Goal: Information Seeking & Learning: Find specific fact

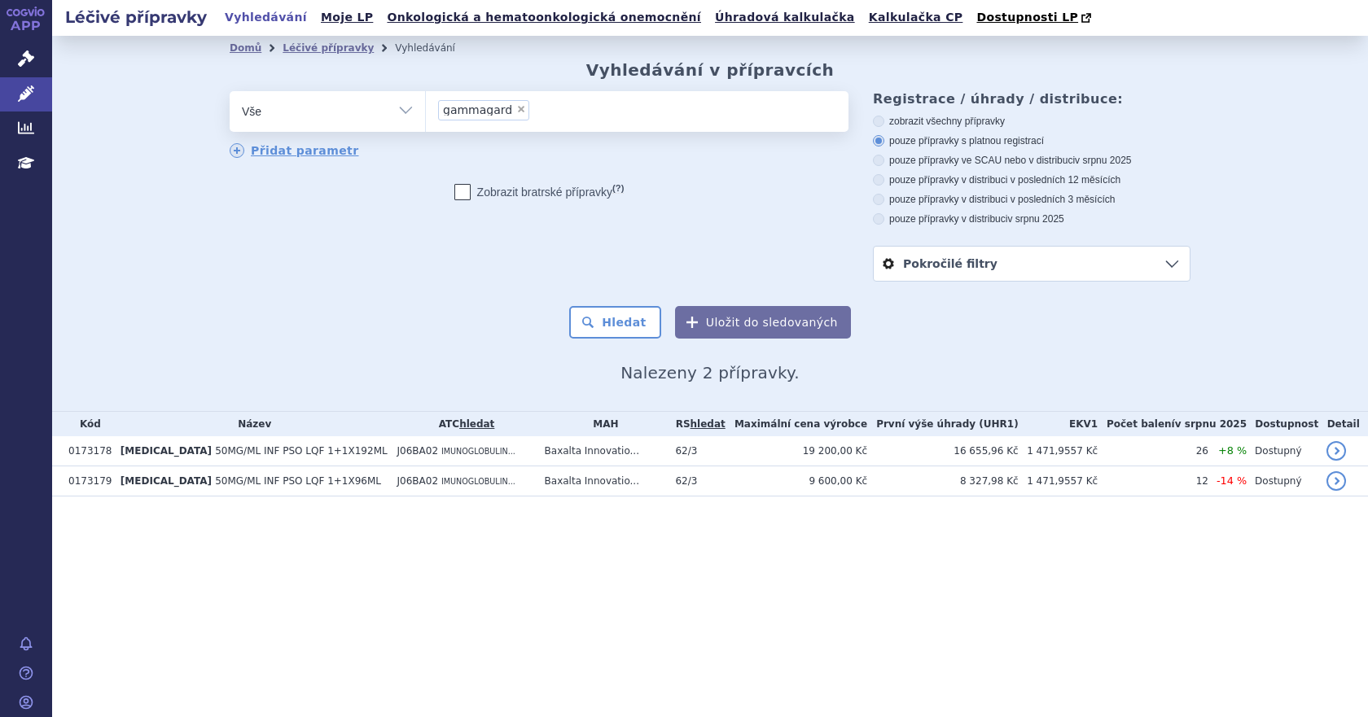
drag, startPoint x: 0, startPoint y: 0, endPoint x: 517, endPoint y: 111, distance: 528.9
click at [517, 111] on span "×" at bounding box center [521, 109] width 10 height 10
click at [426, 111] on select "gammagard" at bounding box center [425, 110] width 1 height 41
select select
click at [491, 111] on ul at bounding box center [637, 108] width 423 height 34
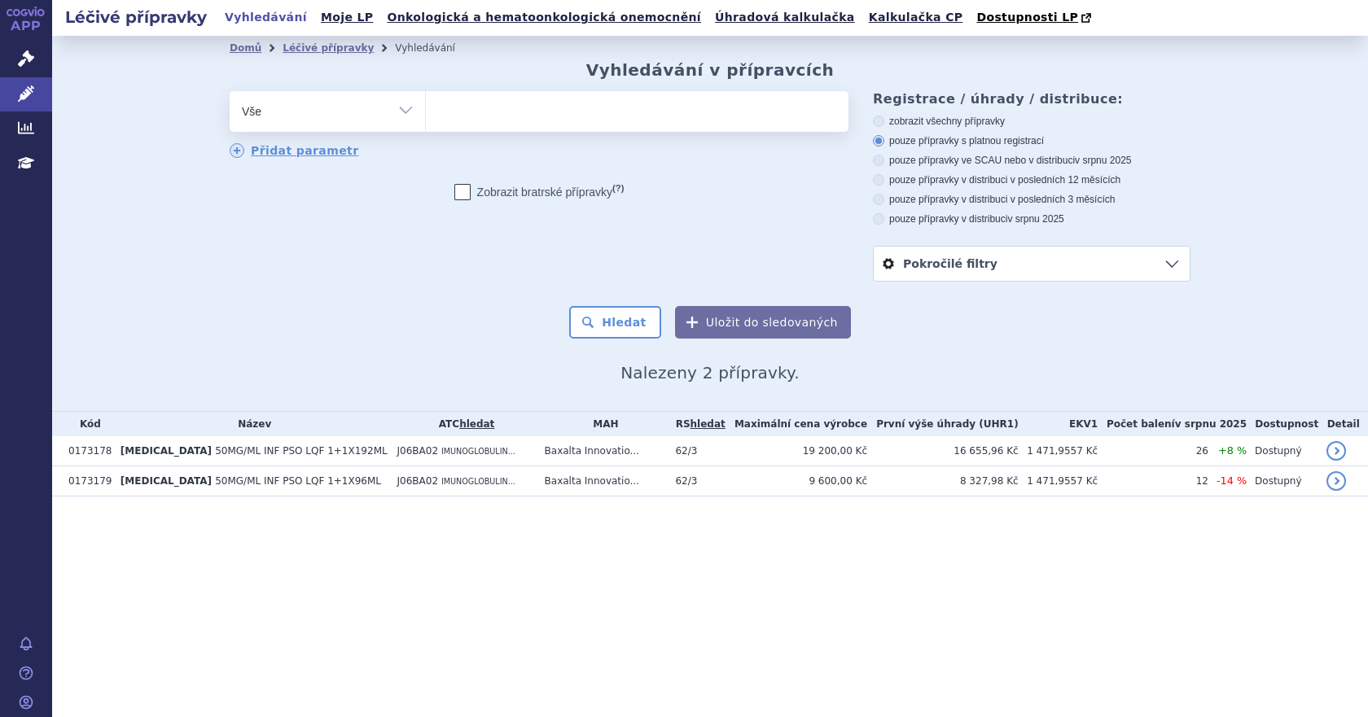
click at [426, 111] on select "gammagard" at bounding box center [425, 110] width 1 height 41
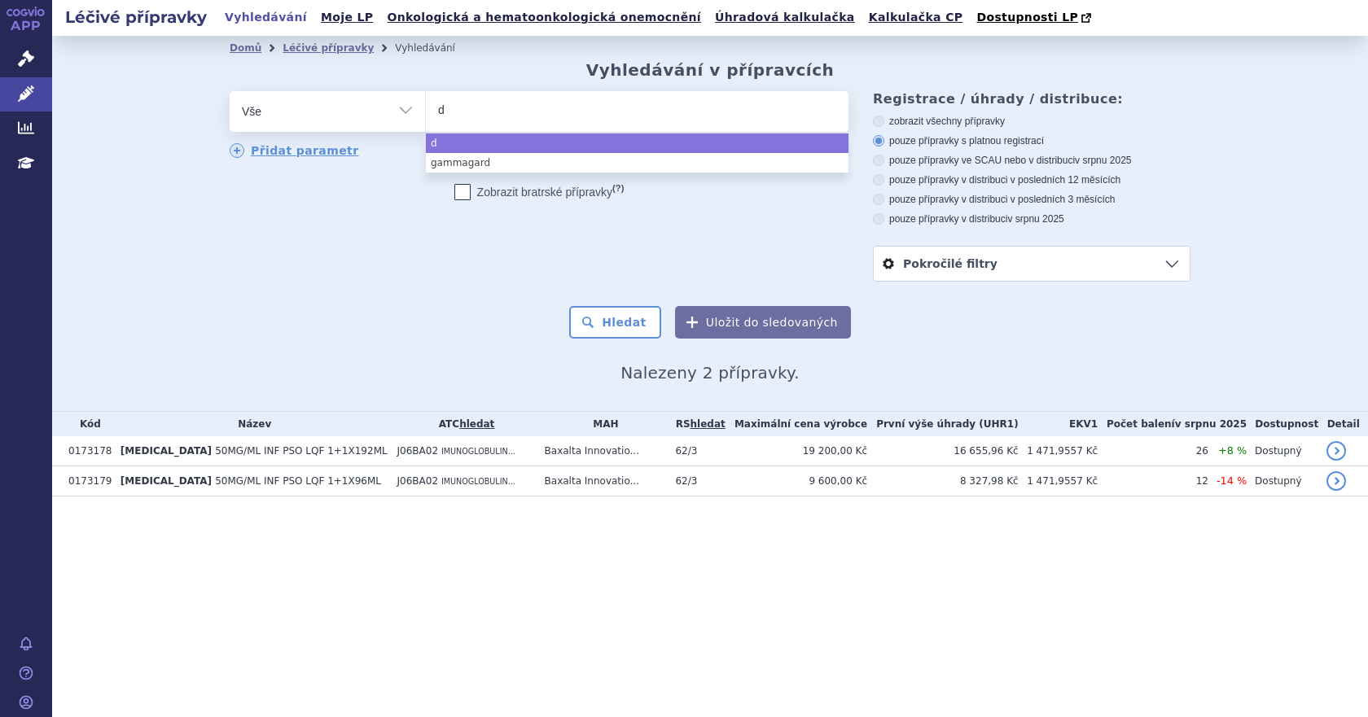
type input "de"
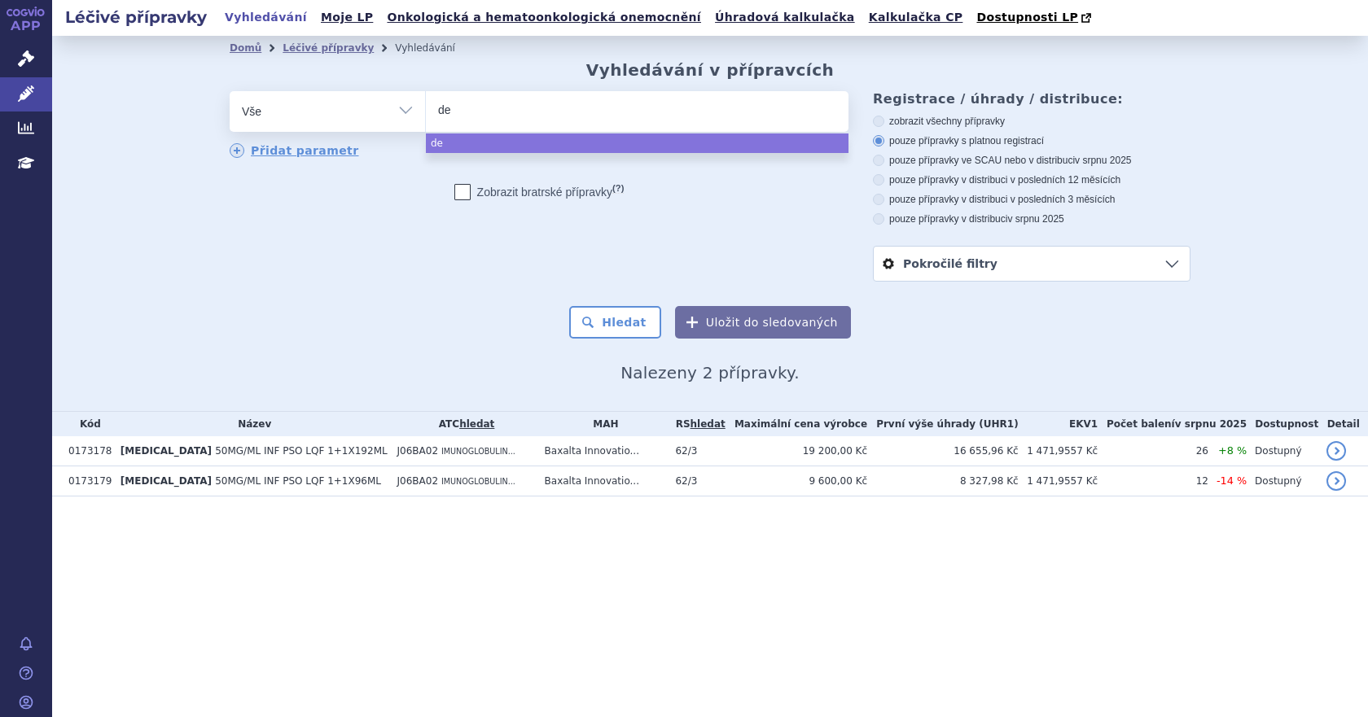
type input "deq"
type input "deqs"
type input "deqsi"
type input "deqsig"
type input "deqsiga"
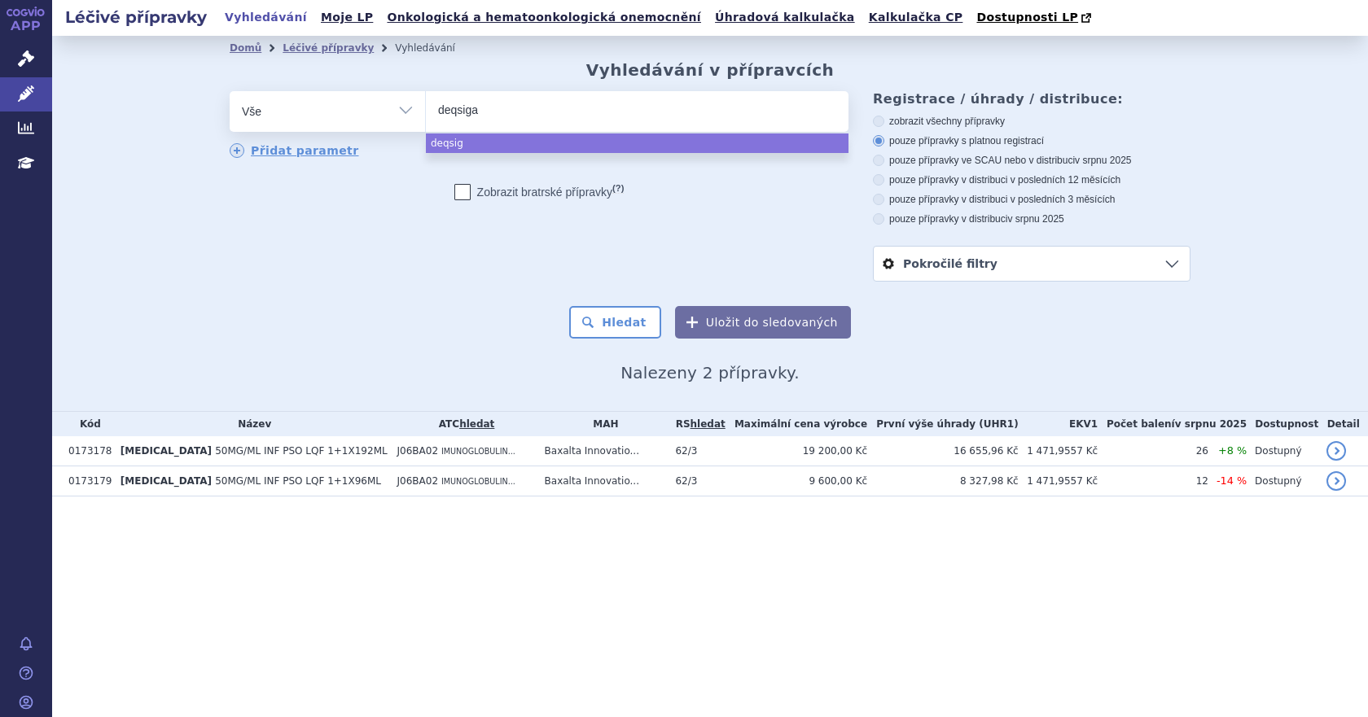
select select "deqsiga"
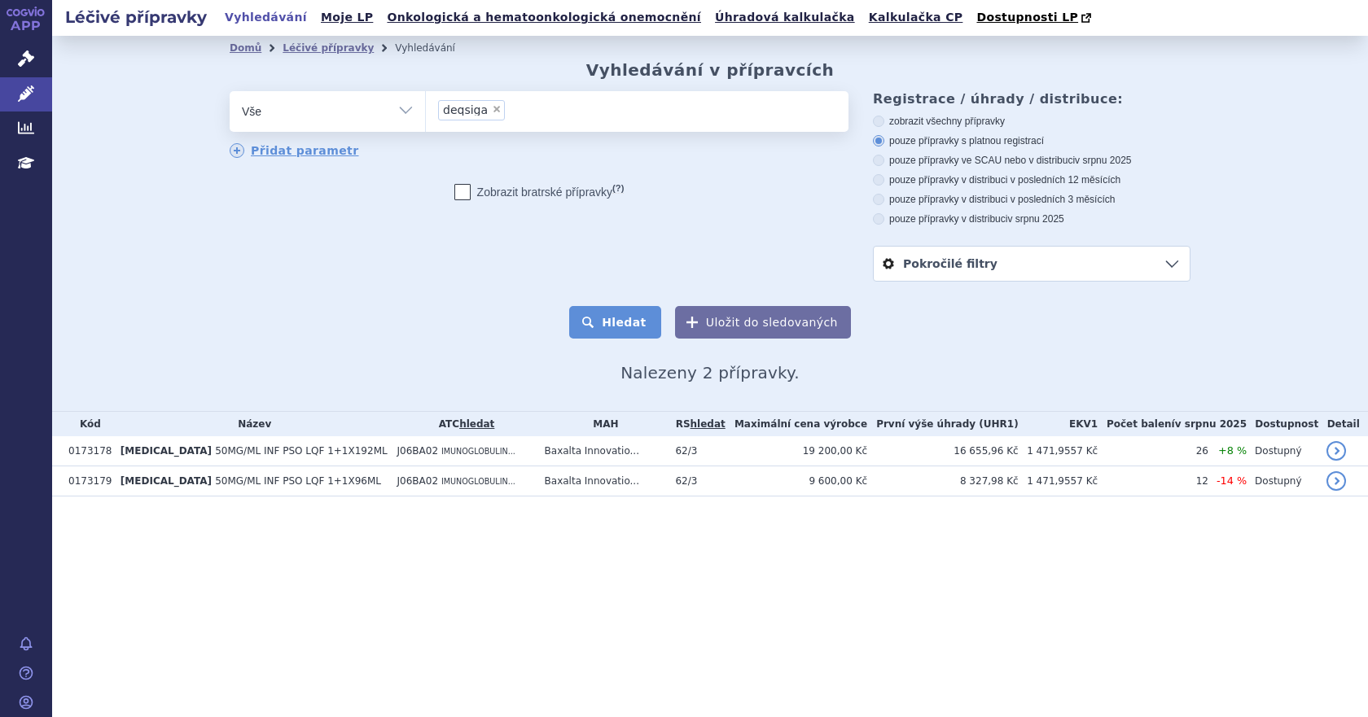
click at [622, 336] on button "Hledat" at bounding box center [615, 322] width 92 height 33
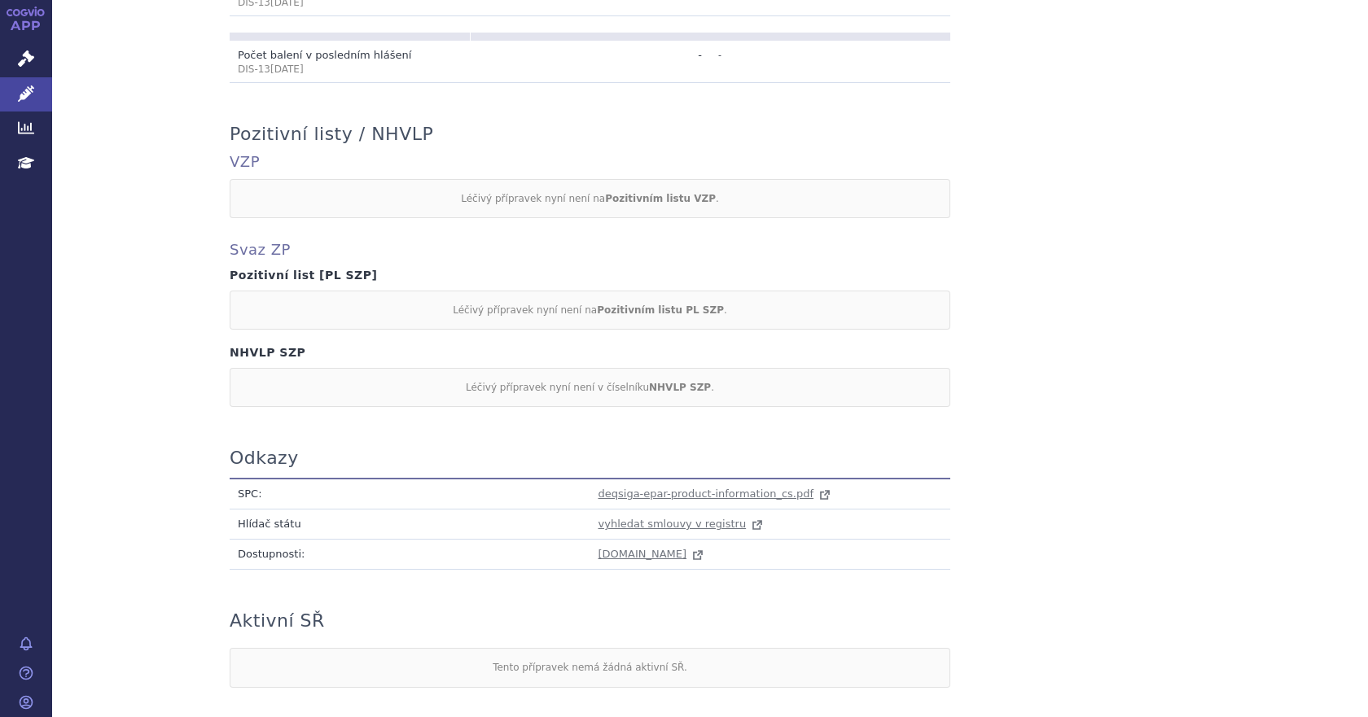
scroll to position [749, 0]
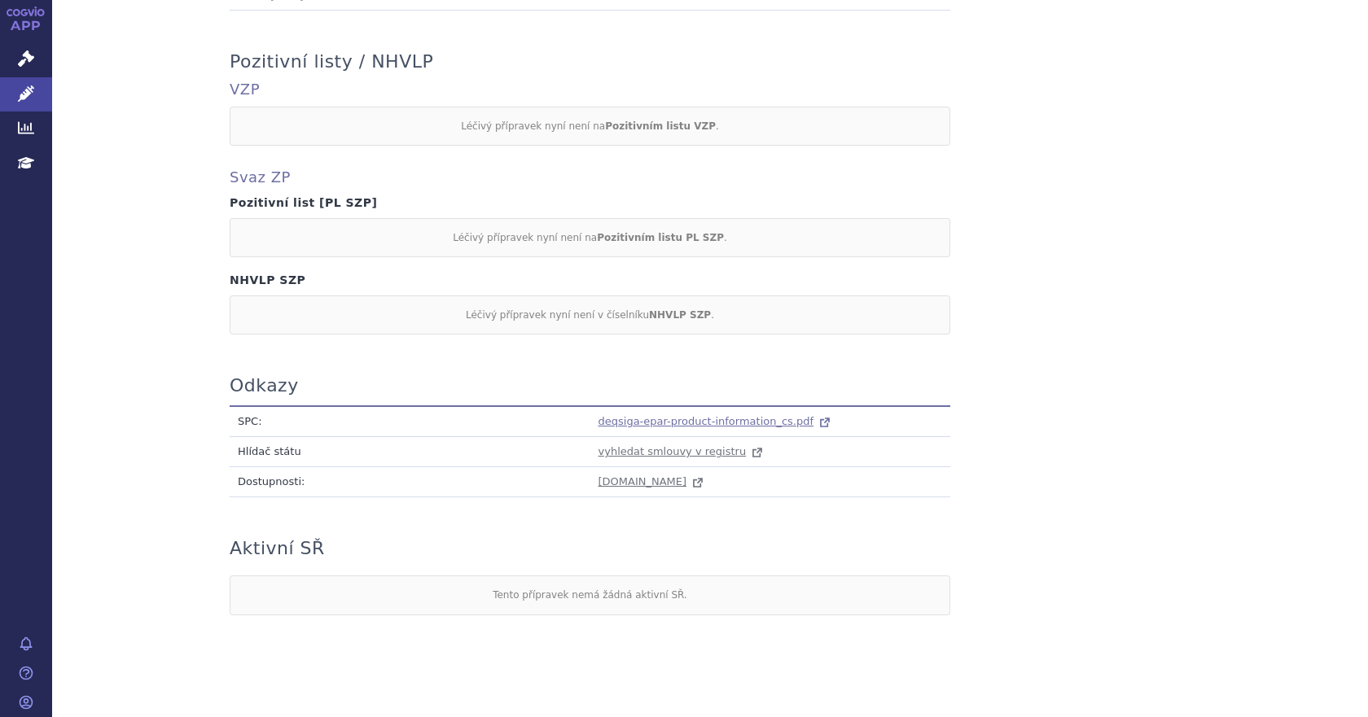
click at [635, 415] on span "deqsiga-epar-product-information_cs.pdf" at bounding box center [707, 421] width 216 height 12
